Goal: Transaction & Acquisition: Book appointment/travel/reservation

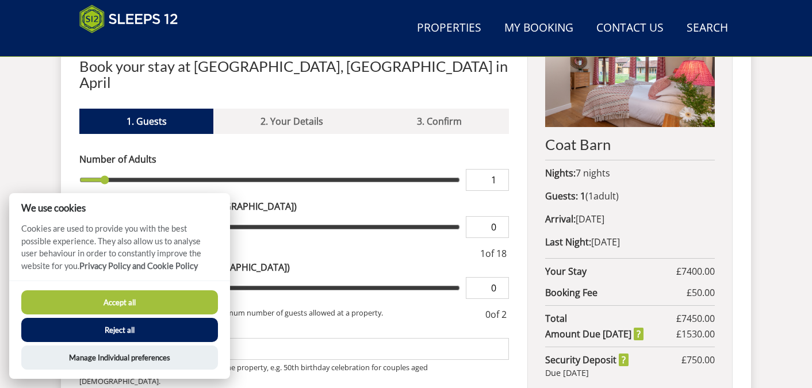
type input "2"
type input "3"
type input "4"
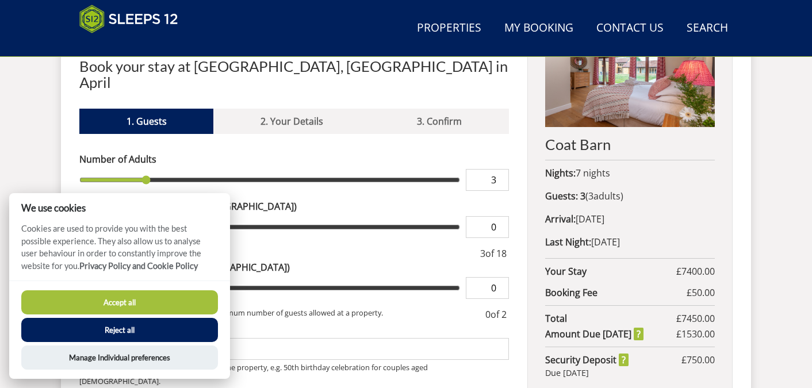
type input "4"
type input "5"
type input "6"
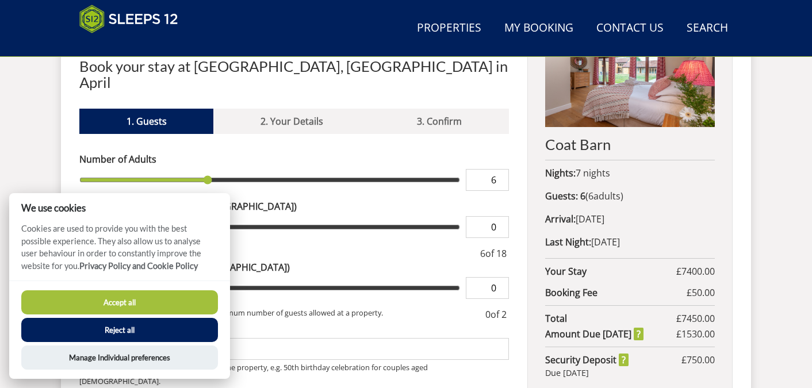
drag, startPoint x: 105, startPoint y: 164, endPoint x: 210, endPoint y: 172, distance: 105.5
type input "6"
click at [210, 172] on input "range" at bounding box center [269, 180] width 380 height 22
type input "1"
click at [500, 216] on input "1" at bounding box center [487, 227] width 43 height 22
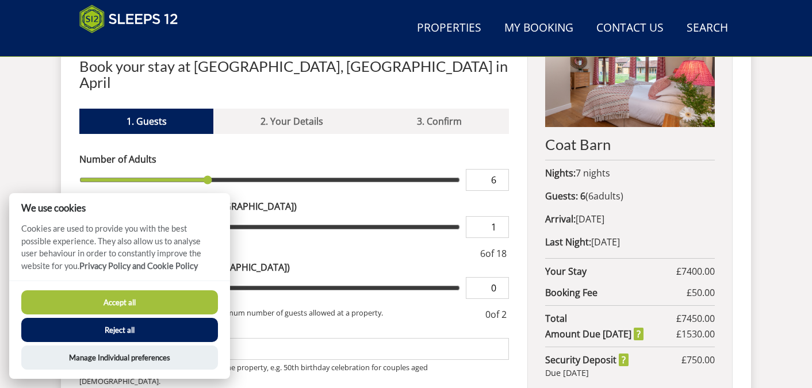
type input "1"
type input "2"
click at [500, 216] on input "2" at bounding box center [487, 227] width 43 height 22
type input "2"
type input "3"
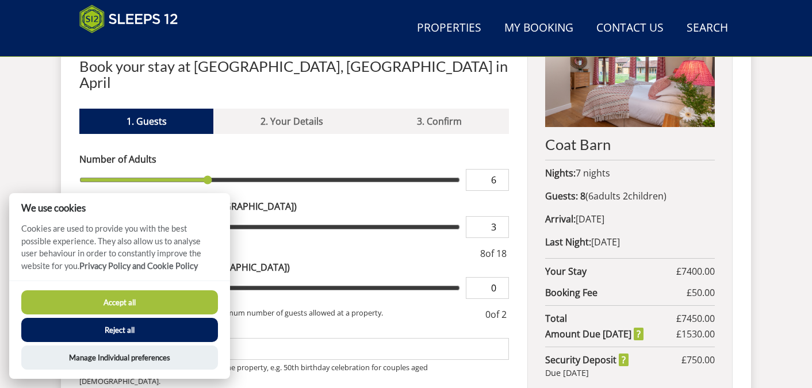
click at [500, 216] on input "3" at bounding box center [487, 227] width 43 height 22
type input "3"
click at [125, 307] on button "Accept all" at bounding box center [119, 302] width 197 height 24
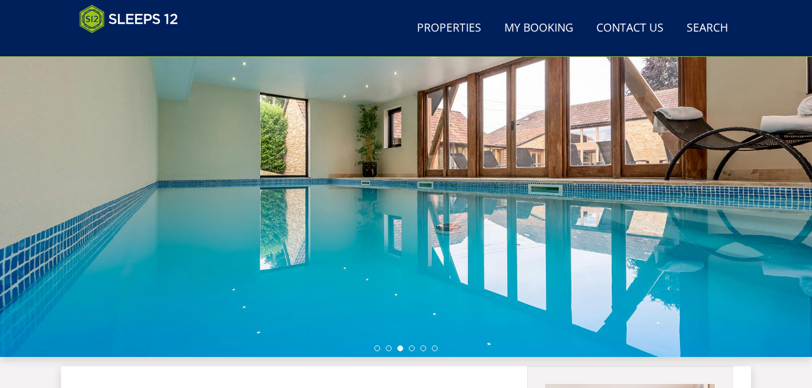
scroll to position [124, 0]
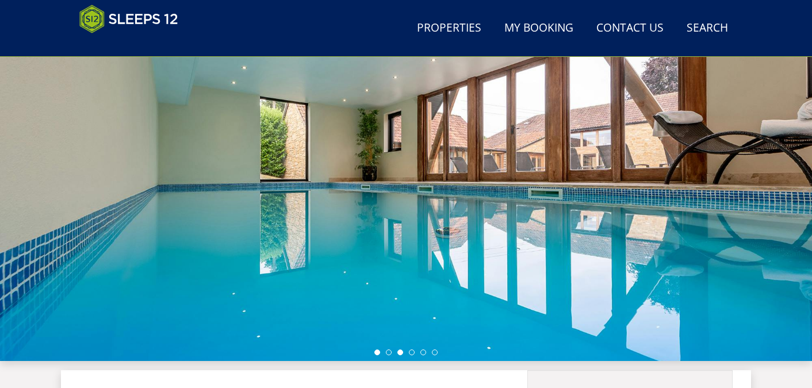
click at [376, 352] on li at bounding box center [377, 352] width 6 height 6
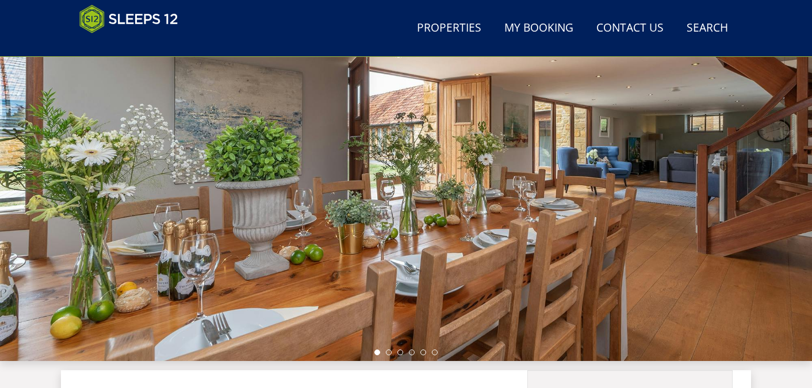
click at [376, 352] on li at bounding box center [377, 352] width 6 height 6
